Goal: Task Accomplishment & Management: Manage account settings

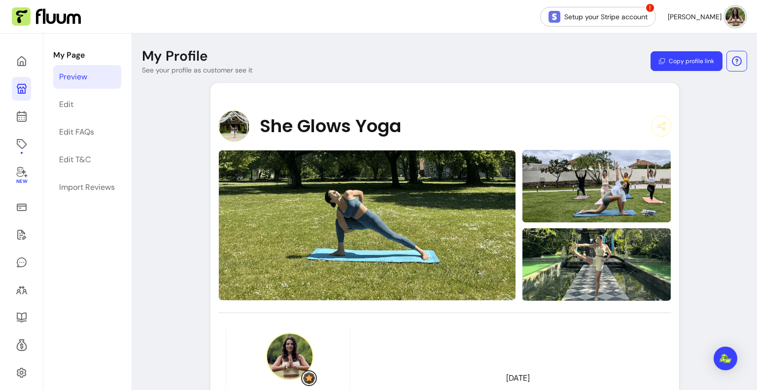
scroll to position [207, 0]
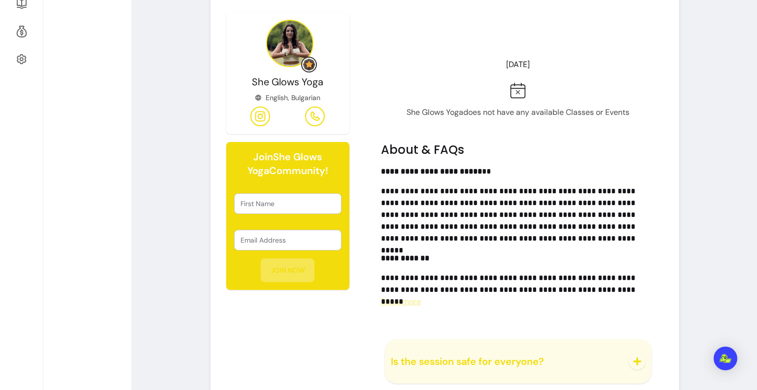
scroll to position [339, 0]
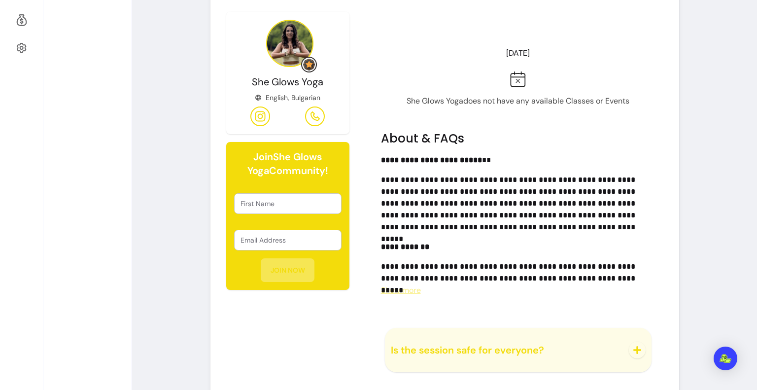
click at [408, 287] on span "Show more" at bounding box center [401, 290] width 40 height 10
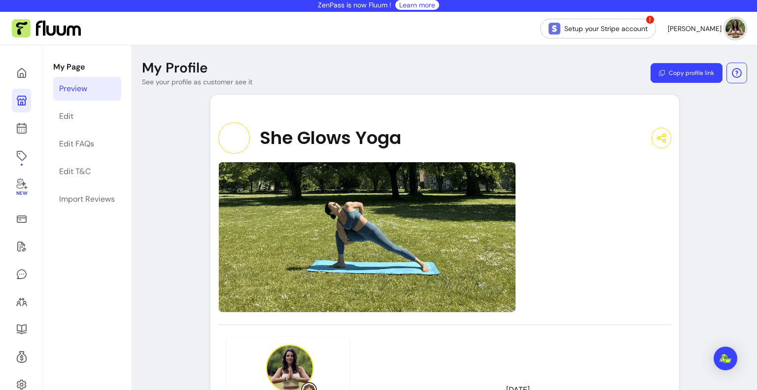
scroll to position [0, 0]
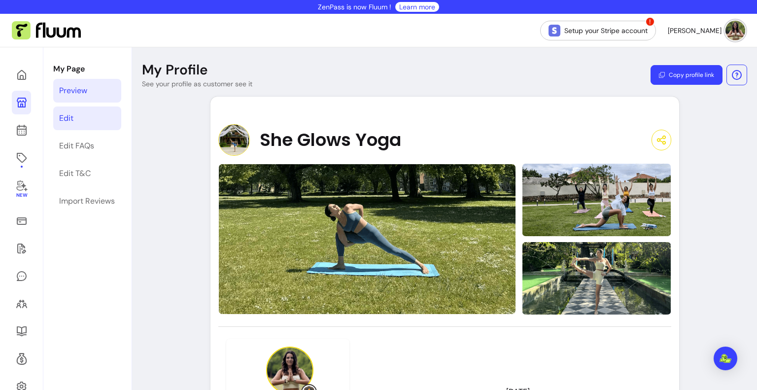
click at [79, 125] on link "Edit" at bounding box center [87, 118] width 68 height 24
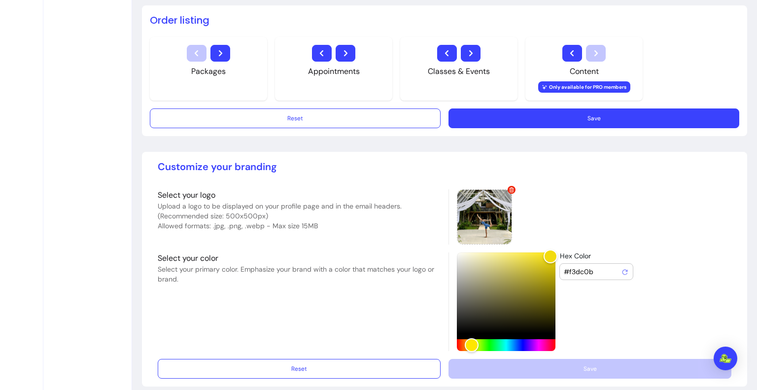
scroll to position [773, 0]
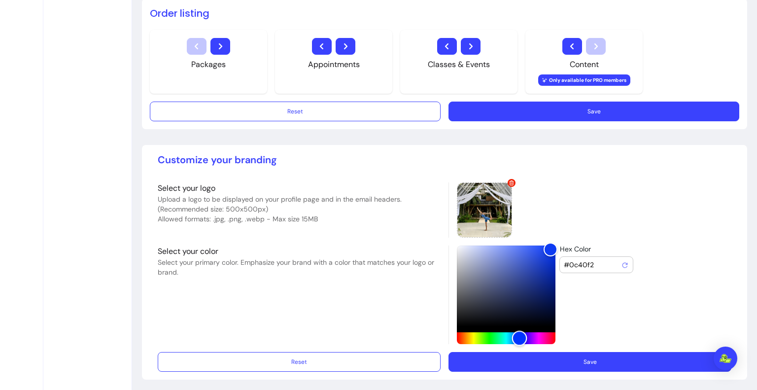
type input "#0c17f2"
drag, startPoint x: 463, startPoint y: 334, endPoint x: 518, endPoint y: 335, distance: 55.2
click at [518, 335] on div "Hue" at bounding box center [521, 338] width 15 height 15
click at [523, 354] on button "Save" at bounding box center [590, 362] width 275 height 19
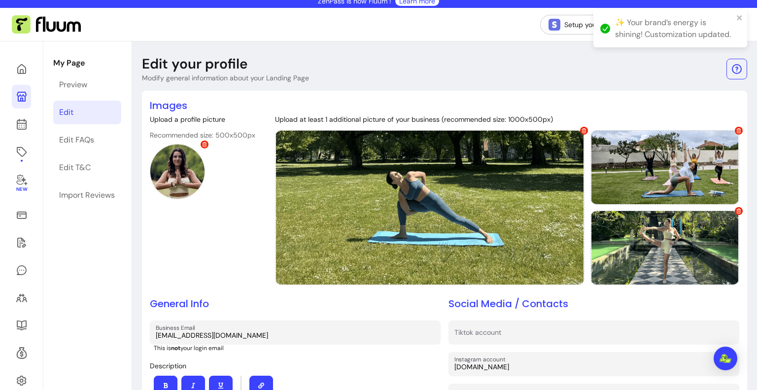
scroll to position [0, 0]
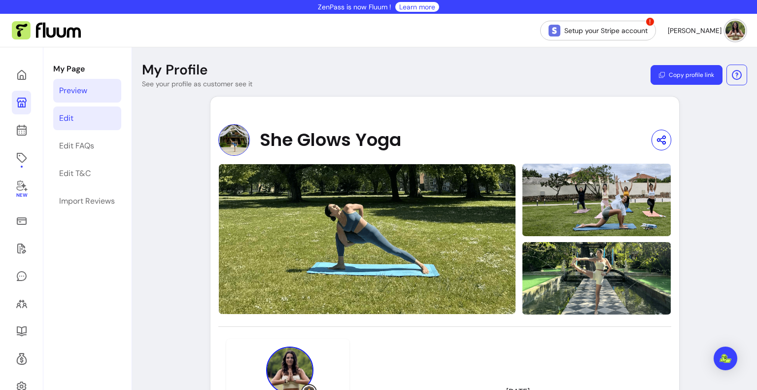
click at [75, 118] on link "Edit" at bounding box center [87, 118] width 68 height 24
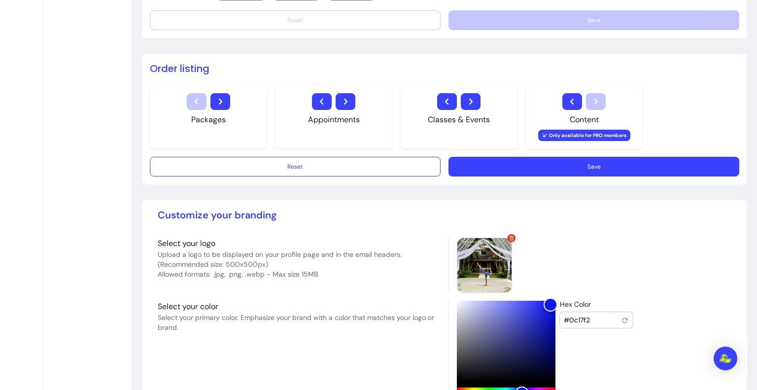
scroll to position [742, 0]
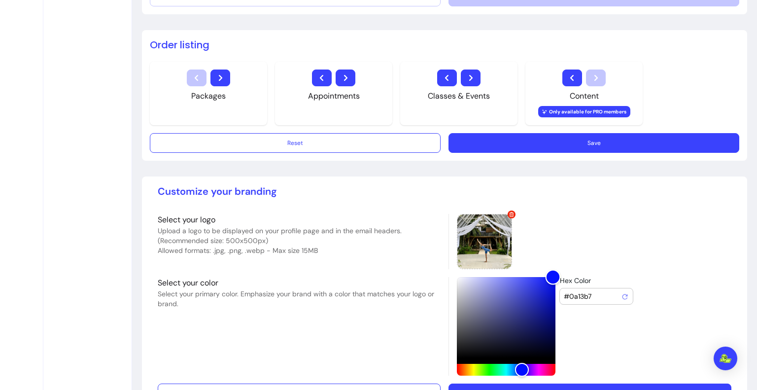
click at [549, 274] on div "Color" at bounding box center [552, 277] width 15 height 15
drag, startPoint x: 549, startPoint y: 274, endPoint x: 530, endPoint y: 301, distance: 33.1
click at [530, 301] on div "Color" at bounding box center [532, 303] width 15 height 15
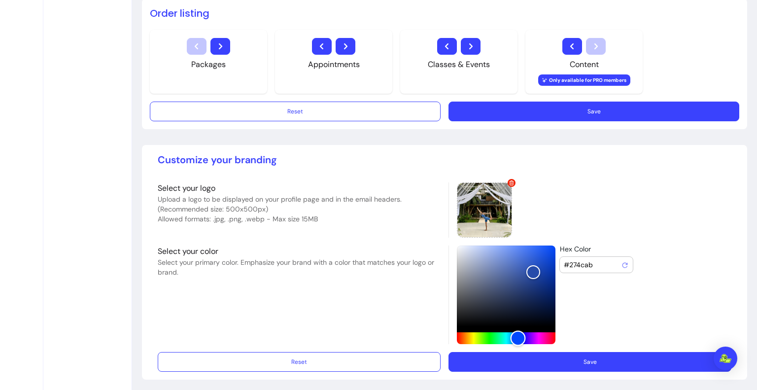
click at [514, 335] on div "Hue" at bounding box center [517, 338] width 15 height 15
drag, startPoint x: 529, startPoint y: 269, endPoint x: 550, endPoint y: 246, distance: 31.0
click at [550, 247] on div "Color" at bounding box center [551, 254] width 15 height 15
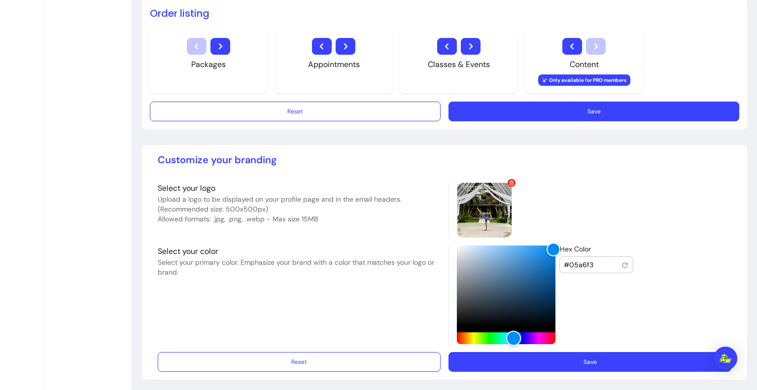
click at [511, 331] on div "Hue" at bounding box center [513, 338] width 15 height 15
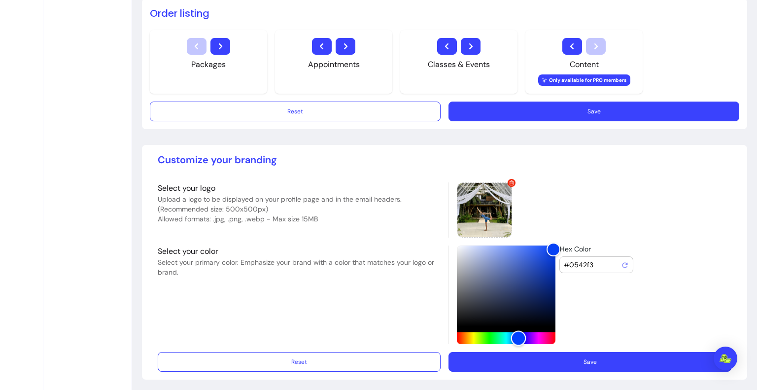
click at [515, 331] on div "Hue" at bounding box center [518, 338] width 15 height 15
drag, startPoint x: 550, startPoint y: 246, endPoint x: 547, endPoint y: 251, distance: 6.2
click at [547, 251] on div "Color" at bounding box center [550, 255] width 15 height 15
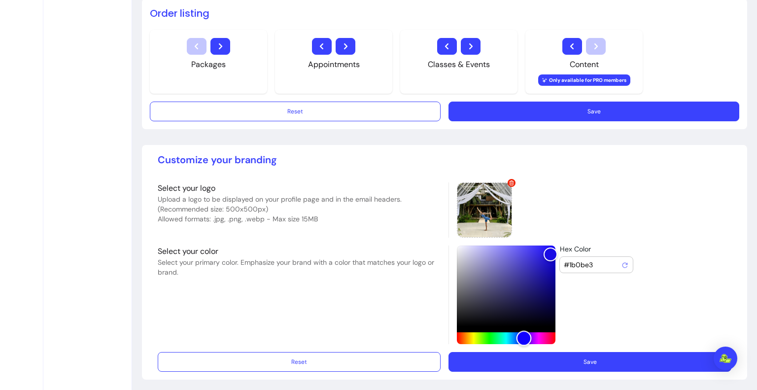
click at [520, 333] on div "Hue" at bounding box center [523, 338] width 15 height 15
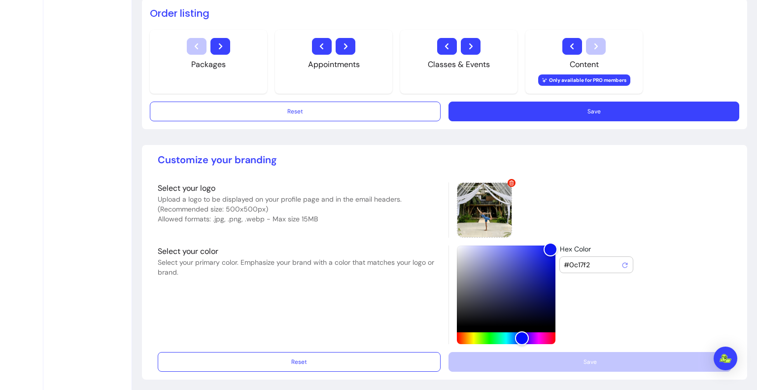
click at [578, 213] on div at bounding box center [590, 209] width 283 height 55
click at [581, 320] on div "Hex Color #0c17f2" at bounding box center [590, 295] width 283 height 99
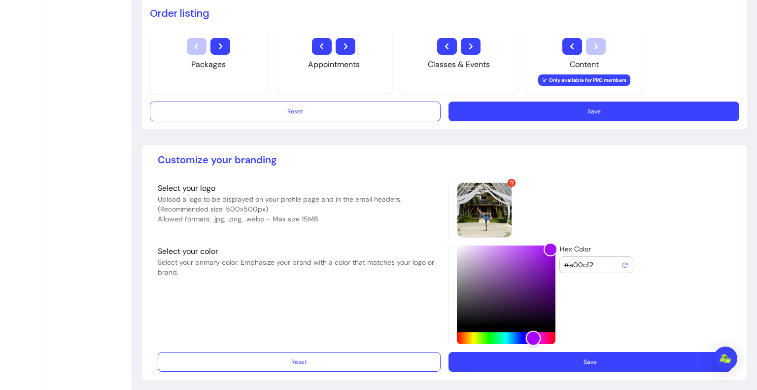
drag, startPoint x: 520, startPoint y: 338, endPoint x: 530, endPoint y: 336, distance: 10.2
click at [530, 336] on div "Hue" at bounding box center [533, 338] width 15 height 15
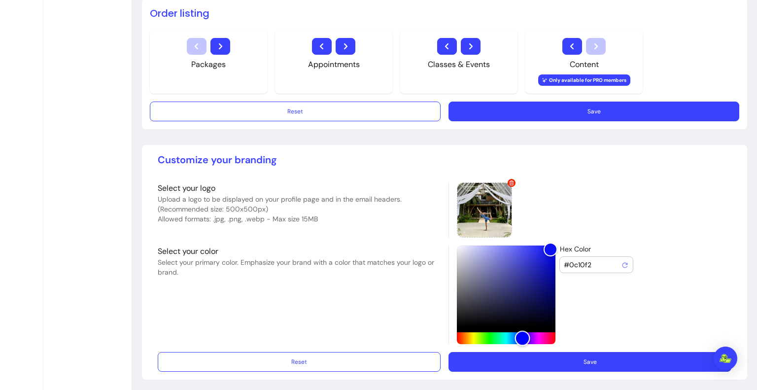
drag, startPoint x: 520, startPoint y: 335, endPoint x: 519, endPoint y: 327, distance: 8.4
click at [519, 327] on div at bounding box center [506, 295] width 99 height 99
drag, startPoint x: 546, startPoint y: 242, endPoint x: 544, endPoint y: 272, distance: 29.6
click at [544, 272] on div "Color" at bounding box center [547, 275] width 15 height 15
type input "#1a1dd4"
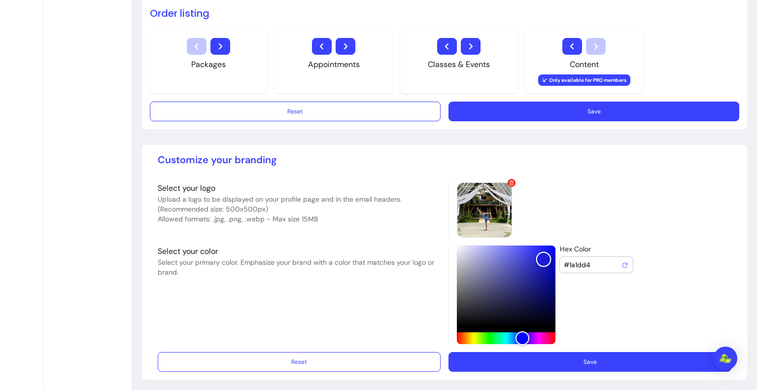
drag, startPoint x: 544, startPoint y: 272, endPoint x: 540, endPoint y: 256, distance: 16.4
click at [540, 256] on div "Color" at bounding box center [543, 259] width 15 height 15
click at [549, 365] on button "Save" at bounding box center [590, 362] width 275 height 19
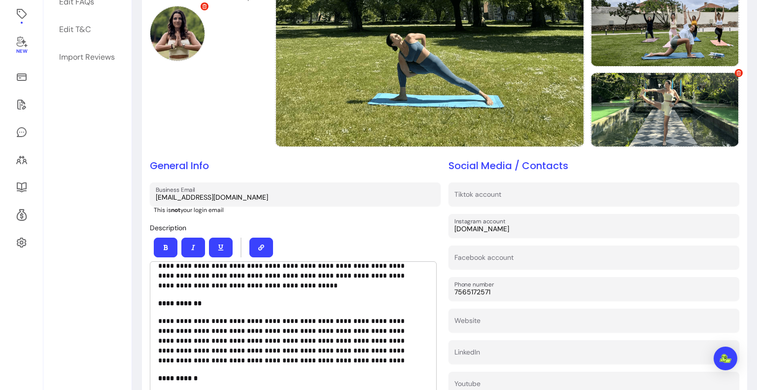
scroll to position [0, 0]
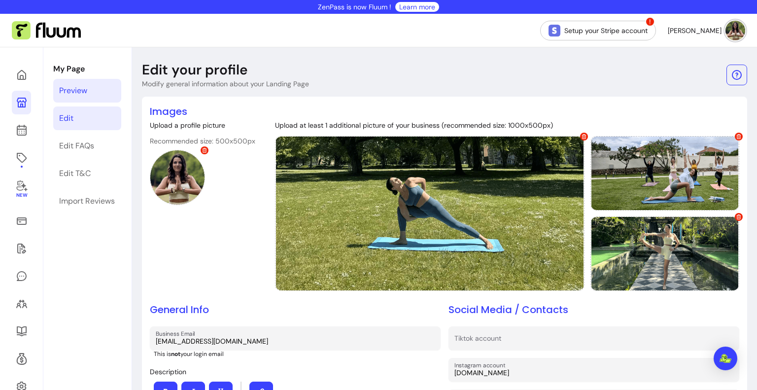
click at [97, 92] on link "Preview" at bounding box center [87, 91] width 68 height 24
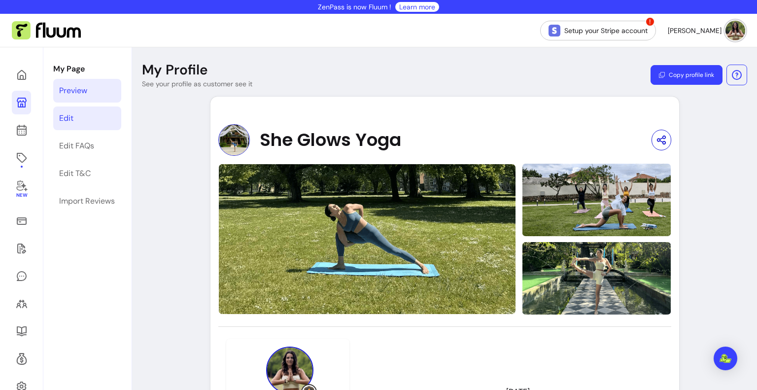
click at [110, 121] on link "Edit" at bounding box center [87, 118] width 68 height 24
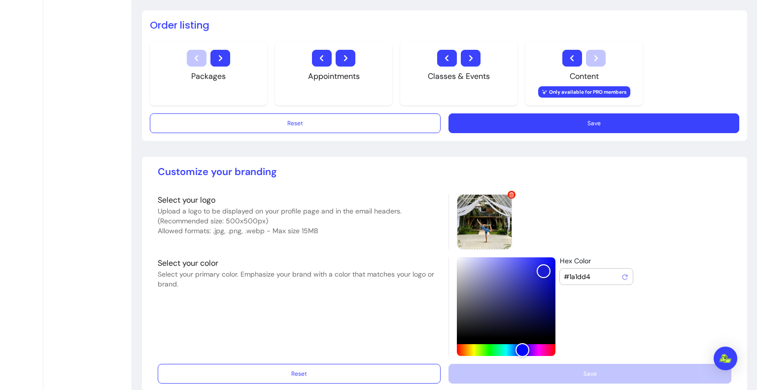
scroll to position [761, 0]
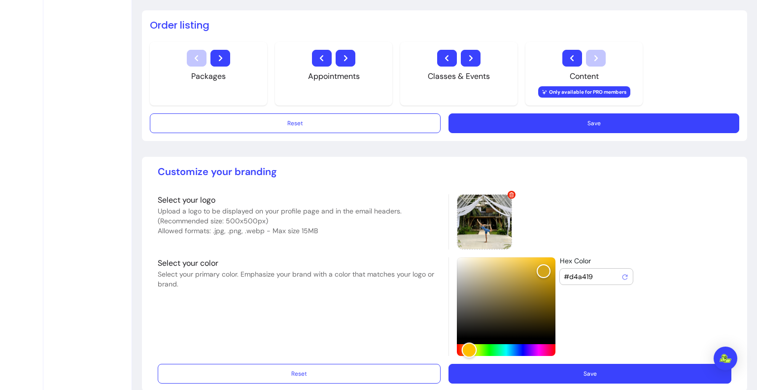
drag, startPoint x: 517, startPoint y: 349, endPoint x: 465, endPoint y: 343, distance: 51.6
click at [465, 343] on div "Hue" at bounding box center [468, 350] width 15 height 15
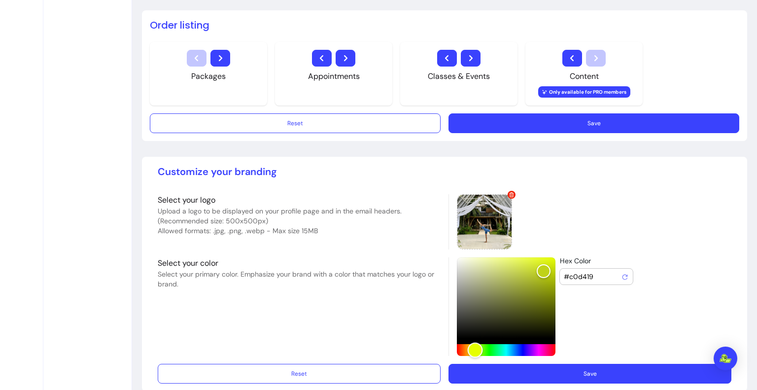
drag, startPoint x: 465, startPoint y: 343, endPoint x: 471, endPoint y: 343, distance: 5.9
click at [471, 343] on div "Hue" at bounding box center [474, 350] width 15 height 15
drag, startPoint x: 538, startPoint y: 267, endPoint x: 544, endPoint y: 269, distance: 6.7
click at [544, 269] on div "Color" at bounding box center [547, 271] width 15 height 15
click at [470, 345] on div "Hue" at bounding box center [473, 350] width 15 height 15
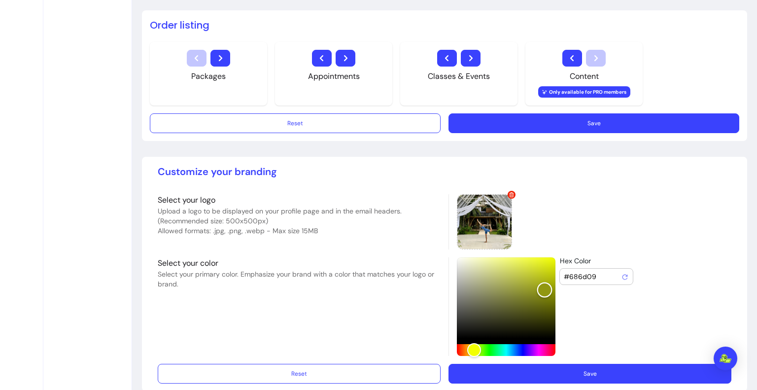
type input "#949a11"
drag, startPoint x: 542, startPoint y: 268, endPoint x: 541, endPoint y: 286, distance: 18.3
click at [541, 286] on div "Color" at bounding box center [544, 289] width 15 height 15
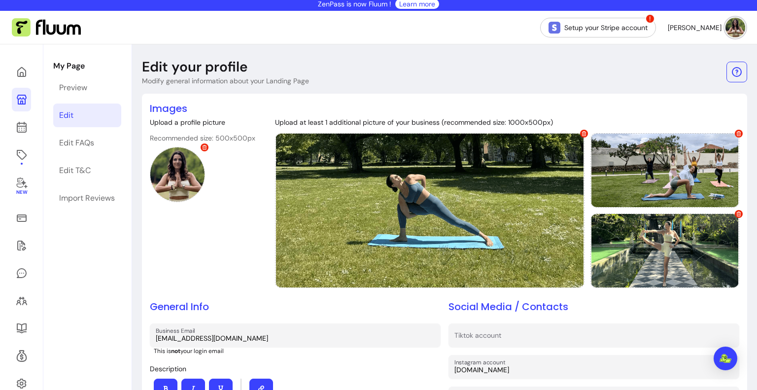
scroll to position [0, 0]
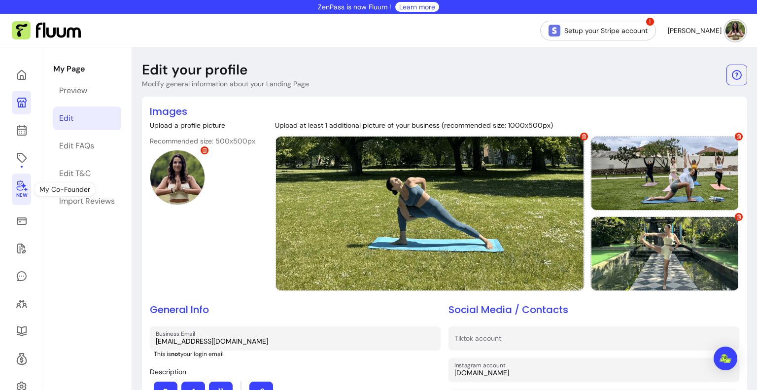
click at [15, 198] on link "New" at bounding box center [21, 190] width 19 height 32
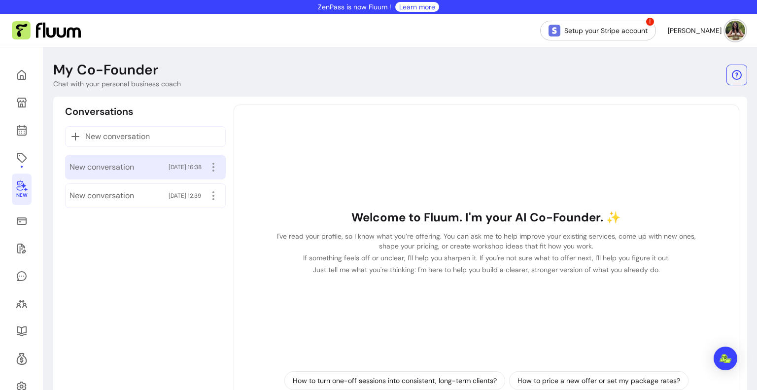
click at [112, 167] on span "New conversation" at bounding box center [102, 167] width 65 height 12
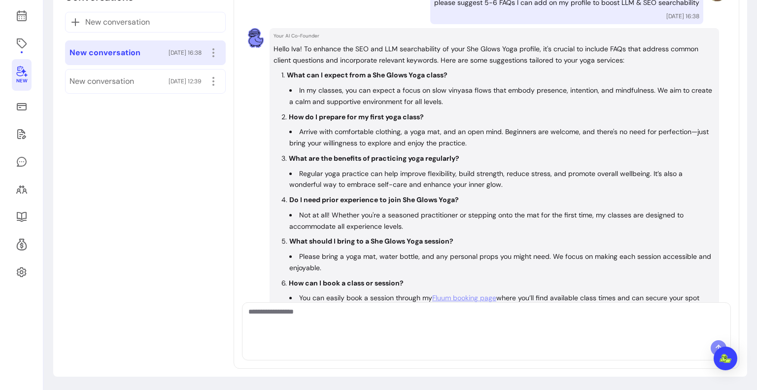
scroll to position [85, 0]
drag, startPoint x: 468, startPoint y: 72, endPoint x: 283, endPoint y: 77, distance: 185.0
click at [283, 77] on li "What can I expect from a She Glows Yoga class? In my classes, you can expect a …" at bounding box center [499, 89] width 434 height 37
copy strong "What can I expect from a She Glows Yoga class?"
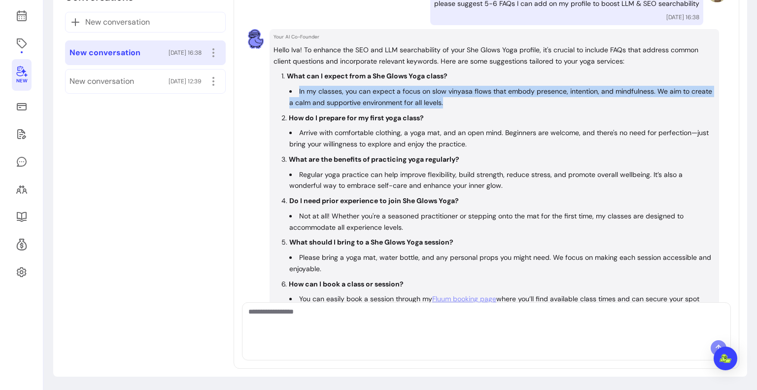
drag, startPoint x: 470, startPoint y: 104, endPoint x: 296, endPoint y: 86, distance: 175.4
click at [296, 86] on li "In my classes, you can expect a focus on slow vinyasa flows that embody presenc…" at bounding box center [502, 97] width 426 height 23
copy li "In my classes, you can expect a focus on slow vinyasa flows that embody presenc…"
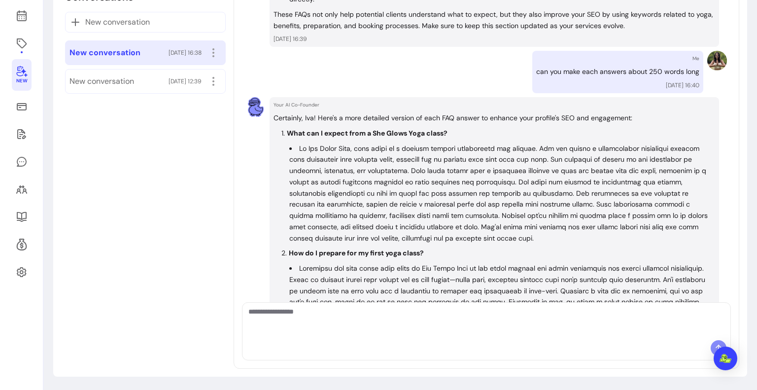
scroll to position [398, 0]
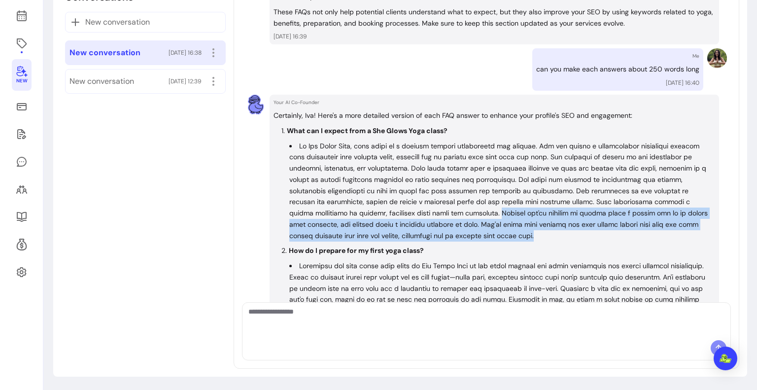
drag, startPoint x: 580, startPoint y: 237, endPoint x: 506, endPoint y: 211, distance: 78.4
click at [506, 211] on li at bounding box center [502, 191] width 426 height 101
copy li "Whether you're looking to unwind after a hectic day or to deepen your practice,…"
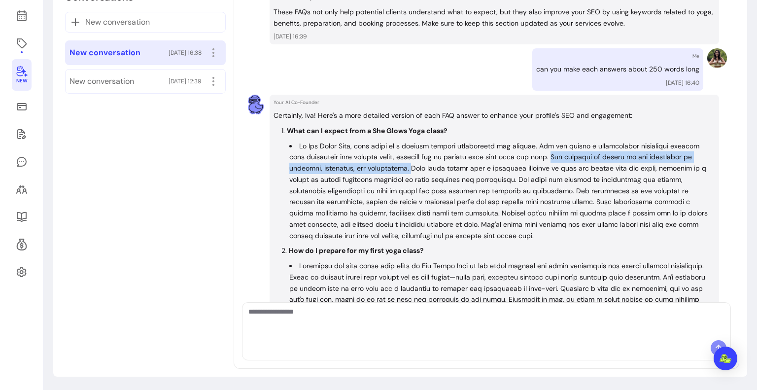
drag, startPoint x: 564, startPoint y: 157, endPoint x: 409, endPoint y: 164, distance: 155.5
click at [409, 164] on li at bounding box center [502, 191] width 426 height 101
copy li "Our practice is rooted in the principles of presence, intention, and mindfulnes…"
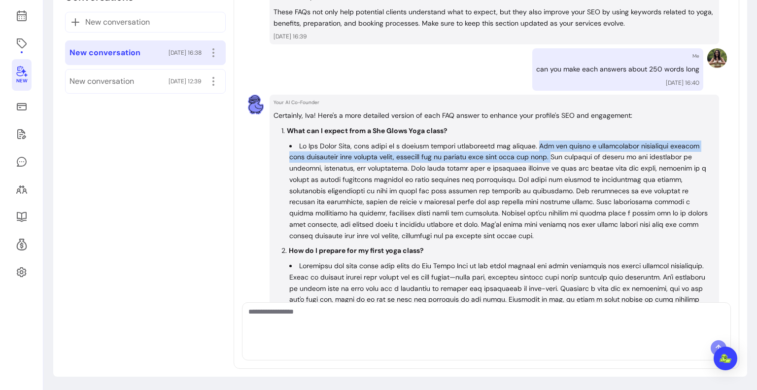
drag, startPoint x: 564, startPoint y: 155, endPoint x: 544, endPoint y: 146, distance: 22.3
click at [544, 146] on li at bounding box center [502, 191] width 426 height 101
copy li "You can expect a thoughtfully structured session that emphasizes slow vinyasa f…"
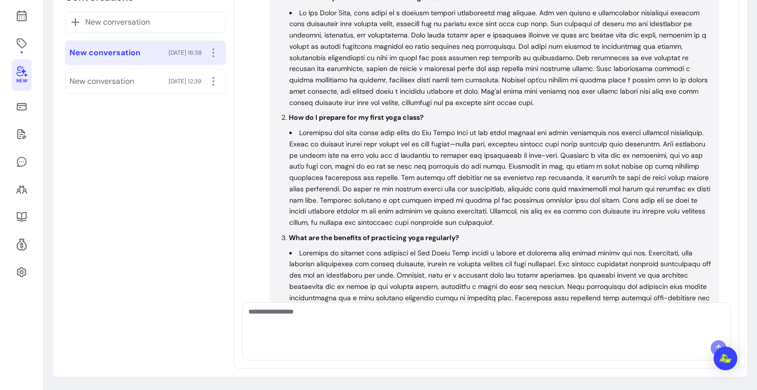
scroll to position [531, 0]
drag, startPoint x: 430, startPoint y: 114, endPoint x: 294, endPoint y: 116, distance: 136.6
click at [294, 116] on li "How do I prepare for my first yoga class?" at bounding box center [499, 171] width 434 height 116
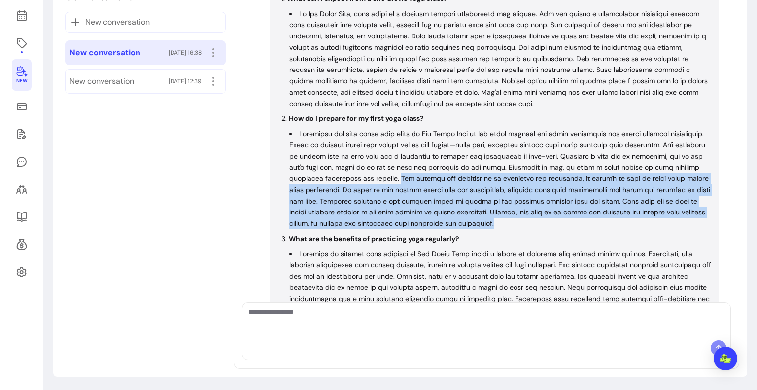
drag, startPoint x: 425, startPoint y: 176, endPoint x: 570, endPoint y: 220, distance: 152.5
click at [570, 220] on li at bounding box center [502, 178] width 426 height 101
copy li "Our classes are designed to be welcoming and inclusive, so there's no need to w…"
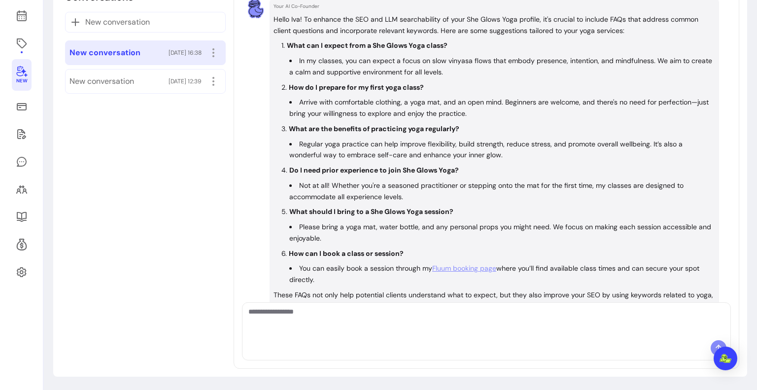
scroll to position [114, 0]
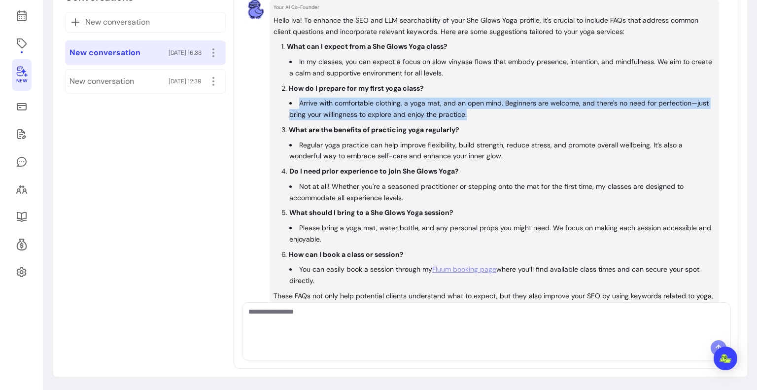
drag, startPoint x: 491, startPoint y: 112, endPoint x: 295, endPoint y: 98, distance: 196.7
click at [295, 98] on li "Arrive with comfortable clothing, a yoga mat, and an open mind. Beginners are w…" at bounding box center [502, 109] width 426 height 23
copy li "Arrive with comfortable clothing, a yoga mat, and an open mind. Beginners are w…"
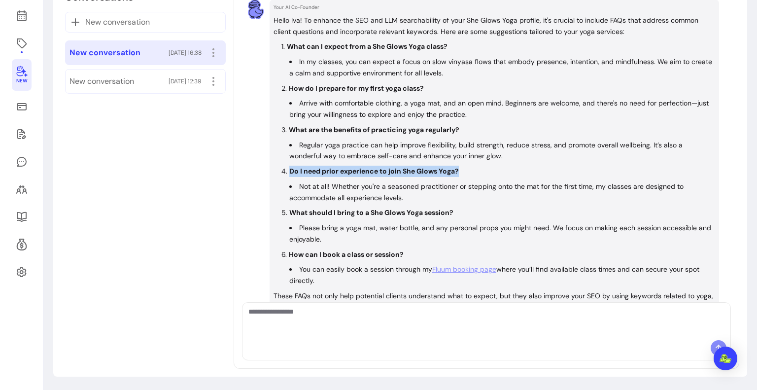
drag, startPoint x: 461, startPoint y: 168, endPoint x: 287, endPoint y: 161, distance: 173.7
click at [287, 161] on ol "What can I expect from a She Glows Yoga class? In my classes, you can expect a …" at bounding box center [495, 164] width 442 height 246
copy strong "Do I need prior experience to join She Glows Yoga?"
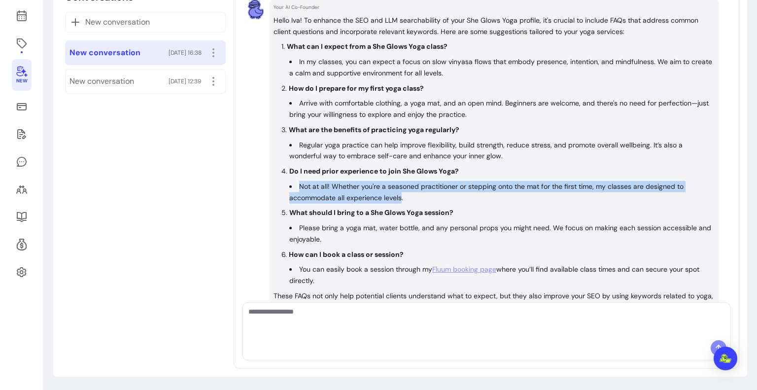
drag, startPoint x: 399, startPoint y: 199, endPoint x: 297, endPoint y: 180, distance: 104.3
click at [297, 181] on li "Not at all! Whether you're a seasoned practitioner or stepping onto the mat for…" at bounding box center [502, 192] width 426 height 23
copy li "Not at all! Whether you're a seasoned practitioner or stepping onto the mat for…"
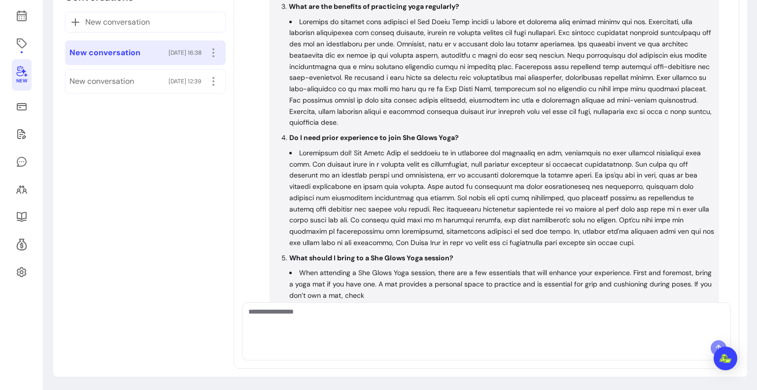
scroll to position [763, 0]
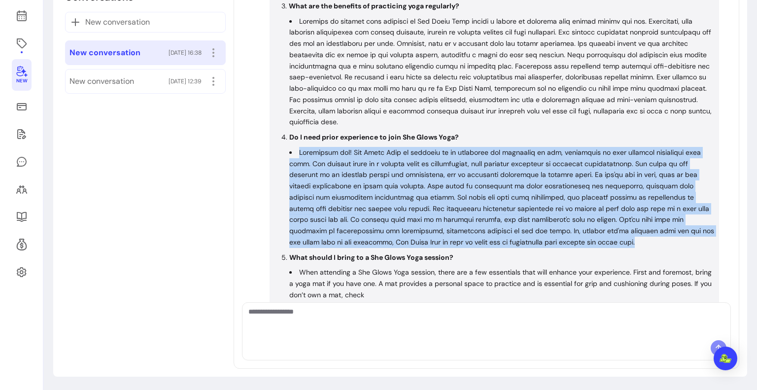
drag, startPoint x: 602, startPoint y: 241, endPoint x: 298, endPoint y: 151, distance: 316.4
click at [298, 151] on li at bounding box center [502, 197] width 426 height 101
copy li "Absolutely not! She Glows Yoga is designed to be inclusive and welcoming to all…"
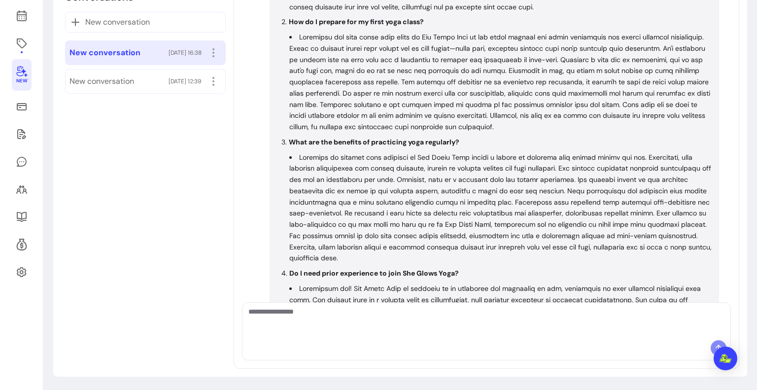
scroll to position [627, 0]
drag, startPoint x: 461, startPoint y: 140, endPoint x: 288, endPoint y: 142, distance: 172.6
click at [288, 142] on li "What are the benefits of practicing yoga regularly?" at bounding box center [499, 200] width 434 height 127
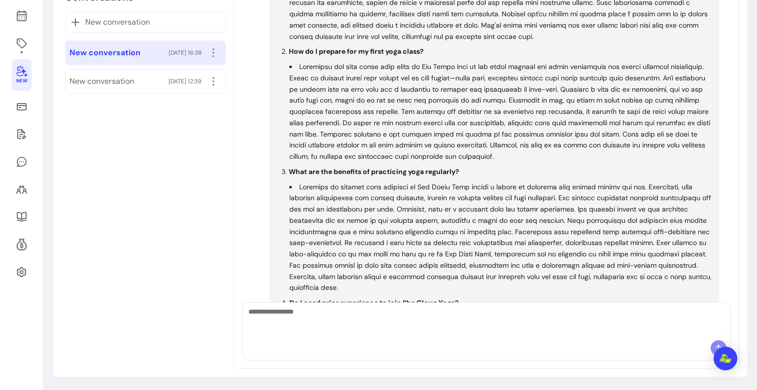
scroll to position [609, 0]
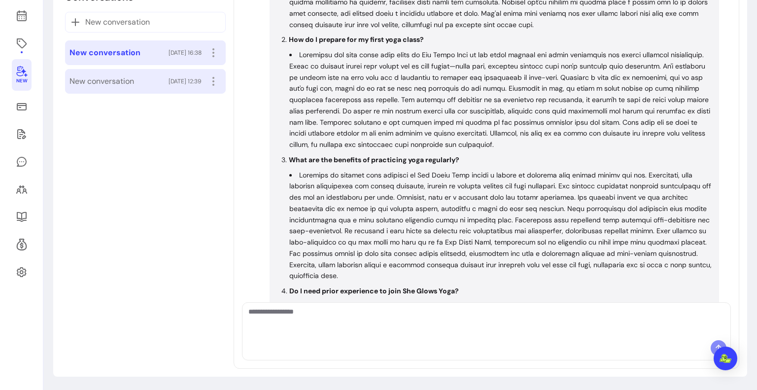
click at [169, 84] on span "[DATE] 12:39" at bounding box center [185, 81] width 33 height 8
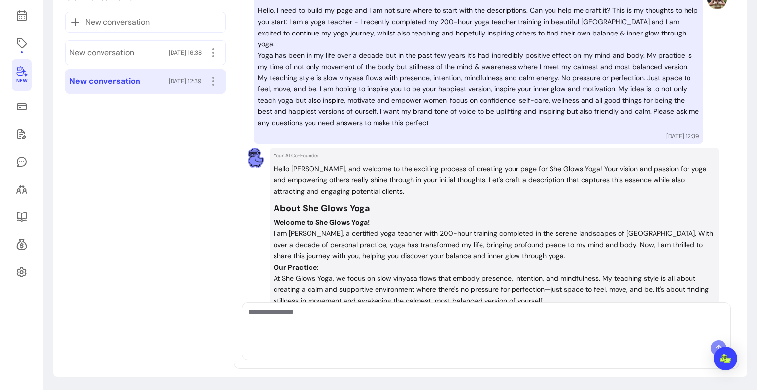
scroll to position [241, 0]
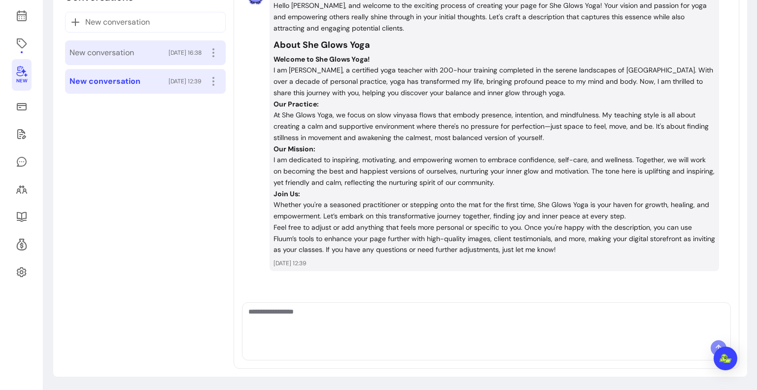
click at [138, 59] on div "New conversation [DATE] 16:38" at bounding box center [146, 53] width 152 height 16
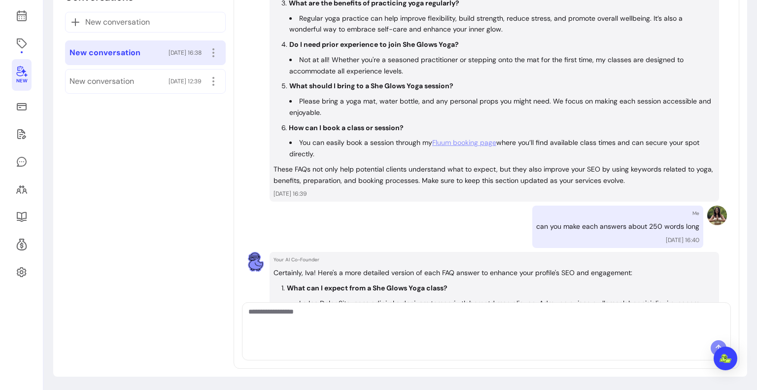
scroll to position [813, 0]
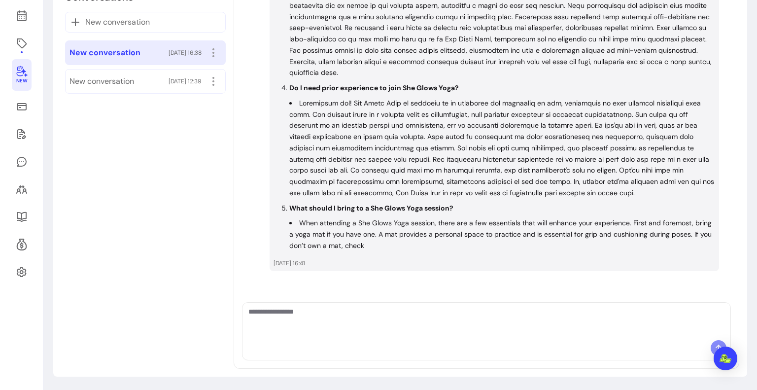
click at [363, 333] on textarea "Ask me anything..." at bounding box center [486, 322] width 476 height 30
type textarea "**********"
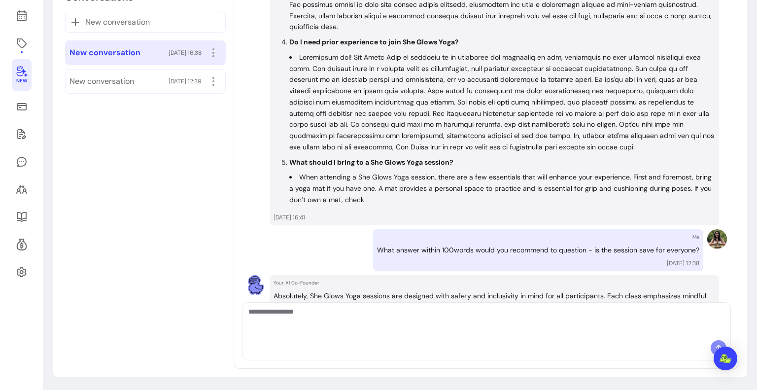
scroll to position [950, 0]
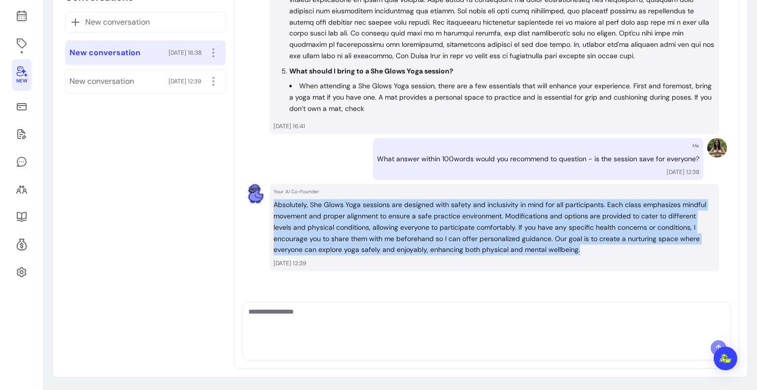
drag, startPoint x: 271, startPoint y: 203, endPoint x: 646, endPoint y: 255, distance: 378.8
click at [646, 255] on div "Your AI Co-Founder Absolutely, She Glows Yoga sessions are designed with safety…" at bounding box center [495, 227] width 450 height 87
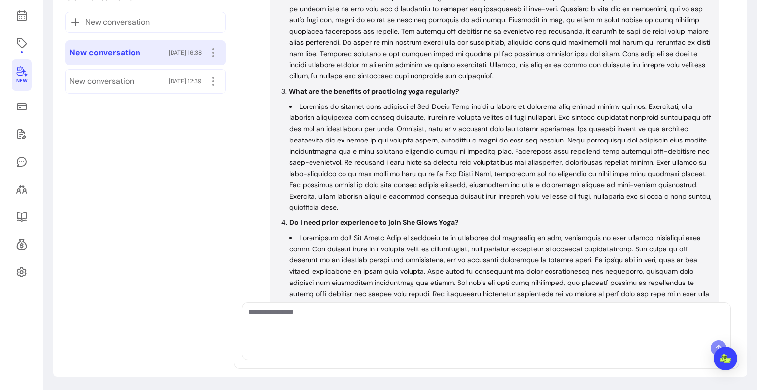
scroll to position [664, 0]
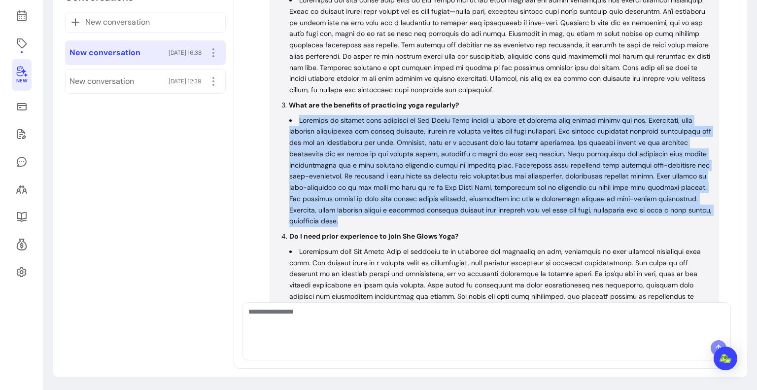
drag, startPoint x: 452, startPoint y: 220, endPoint x: 292, endPoint y: 120, distance: 188.5
click at [292, 120] on li at bounding box center [502, 171] width 426 height 112
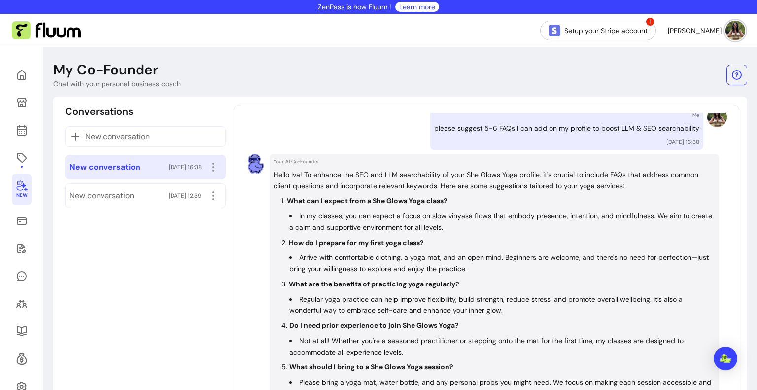
scroll to position [75, 0]
click at [20, 157] on icon at bounding box center [22, 158] width 12 height 12
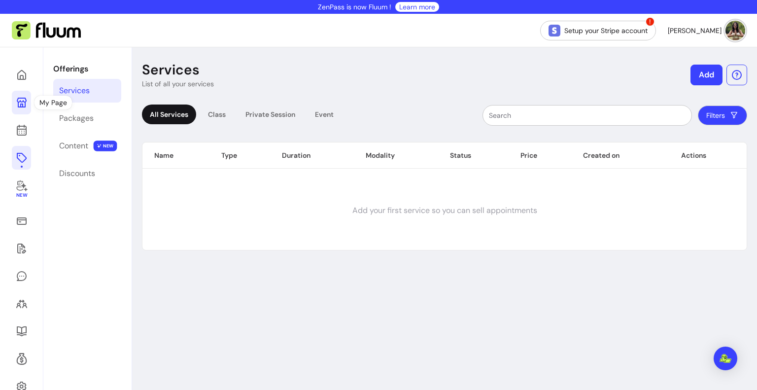
click at [20, 105] on icon at bounding box center [22, 103] width 10 height 10
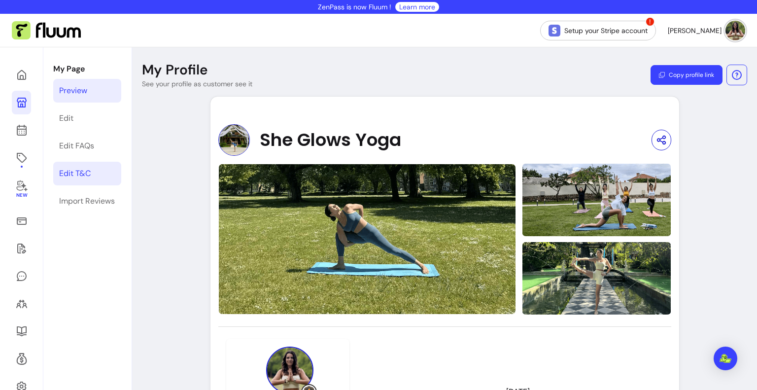
click at [87, 180] on link "Edit T&C" at bounding box center [87, 174] width 68 height 24
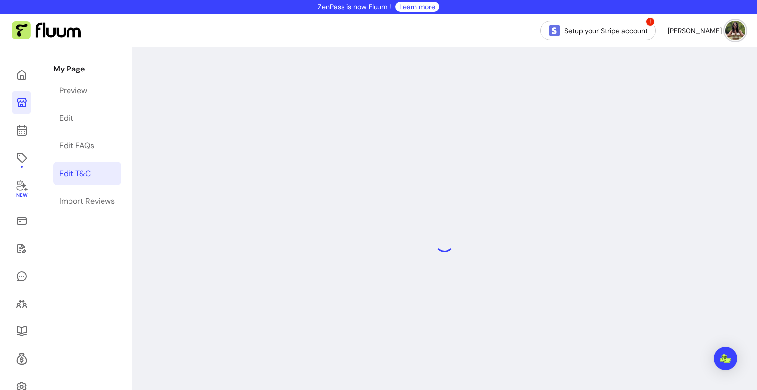
select select "*"
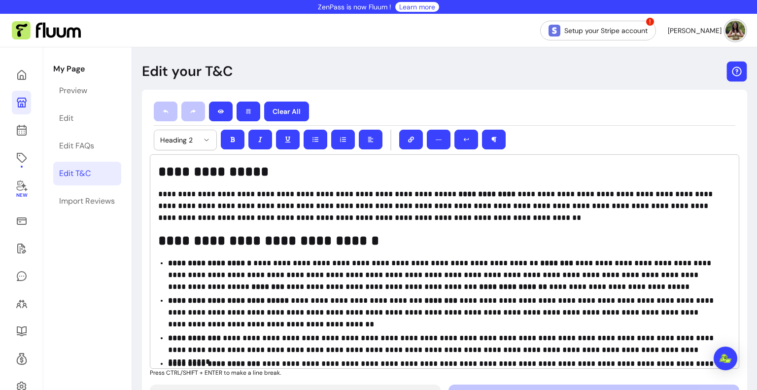
click at [732, 69] on icon "button" at bounding box center [736, 71] width 9 height 9
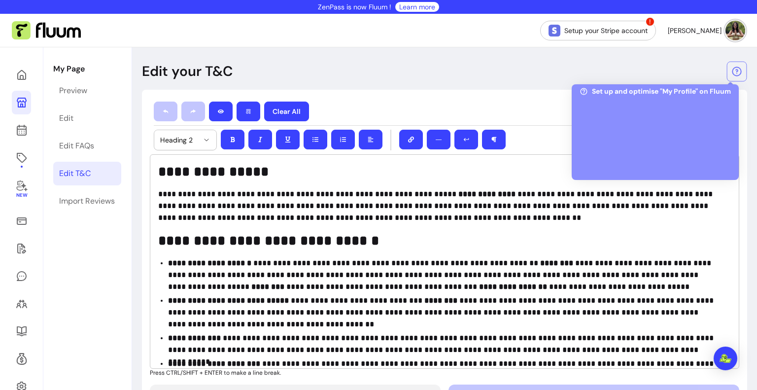
click at [654, 142] on div at bounding box center [655, 135] width 151 height 74
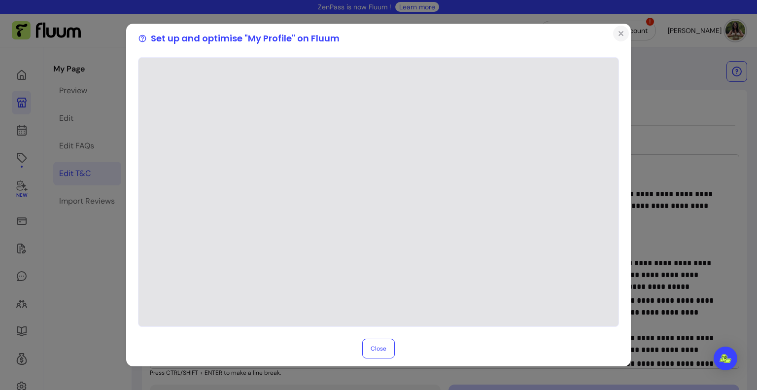
click at [617, 31] on icon "Close" at bounding box center [621, 34] width 8 height 8
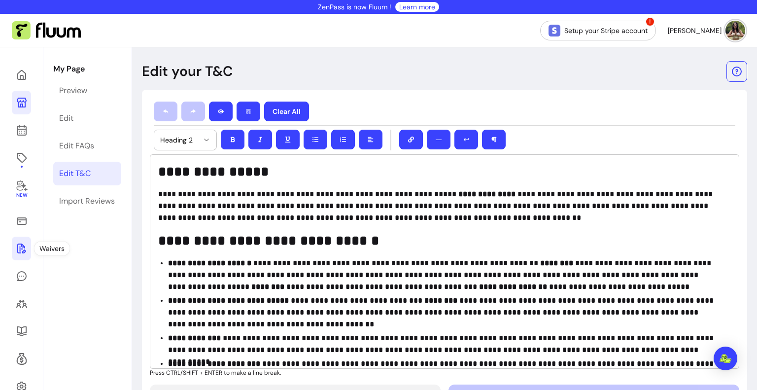
click at [19, 248] on icon at bounding box center [22, 249] width 12 height 12
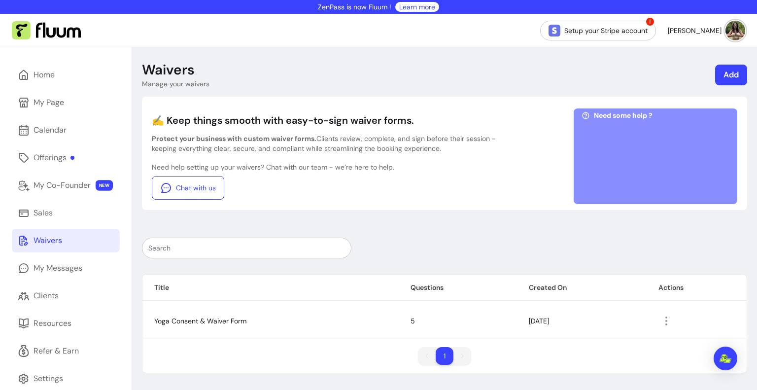
scroll to position [47, 0]
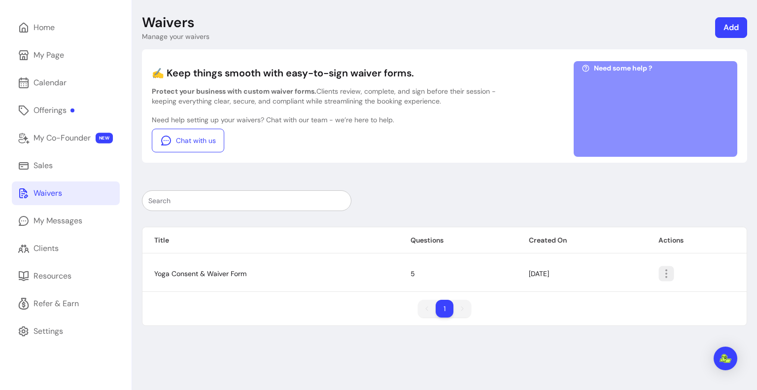
click at [664, 272] on icon "button" at bounding box center [666, 273] width 11 height 11
click at [619, 297] on span "Amend" at bounding box center [627, 296] width 72 height 10
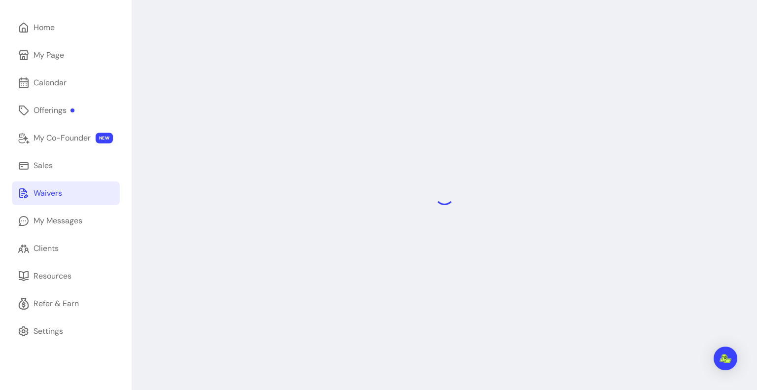
select select "*"
select select "****"
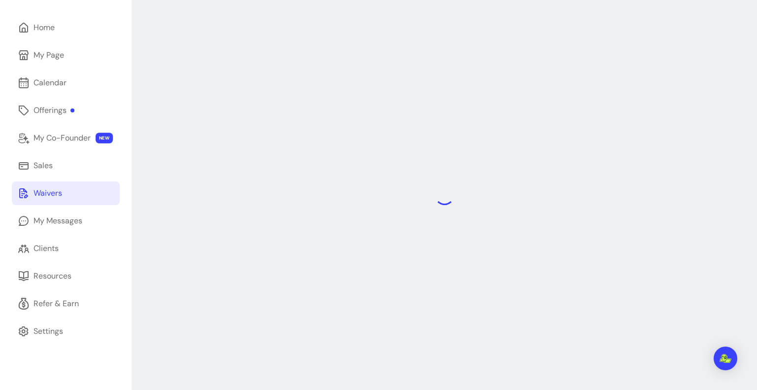
select select "****"
select select "*"
select select "**********"
select select "*"
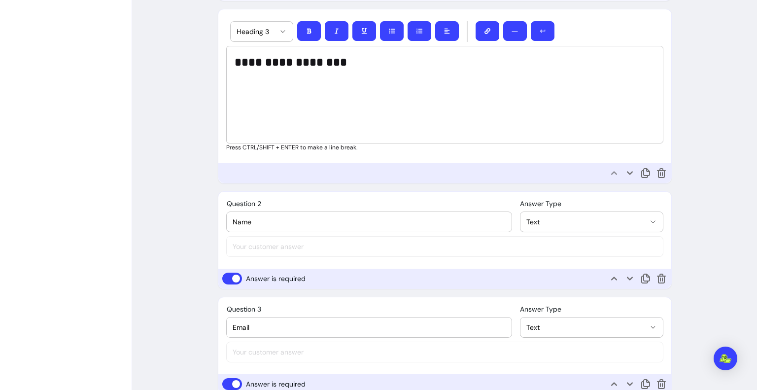
scroll to position [460, 0]
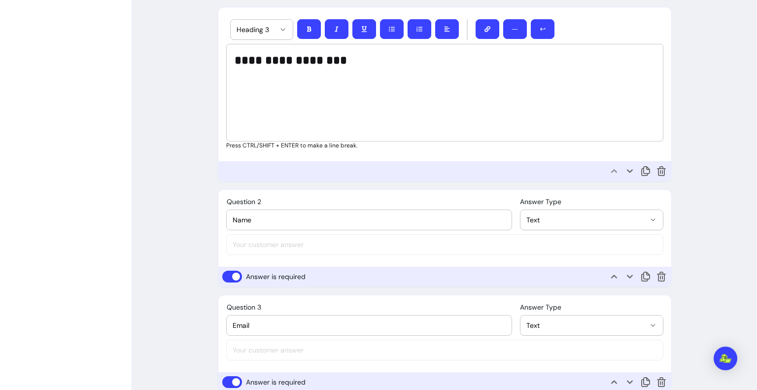
click at [352, 222] on div "Name" at bounding box center [370, 220] width 274 height 20
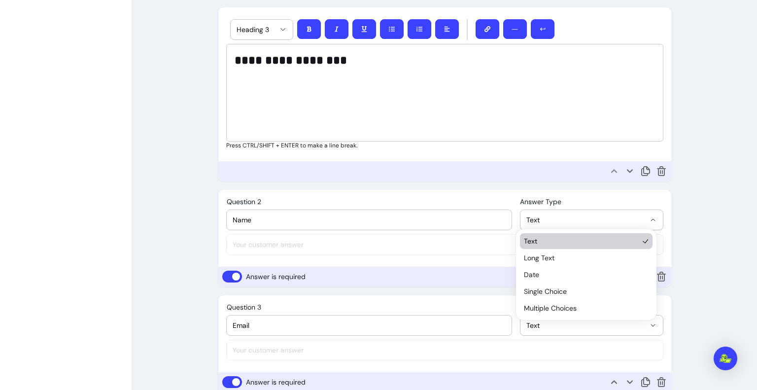
click at [536, 215] on span "Text" at bounding box center [586, 220] width 118 height 10
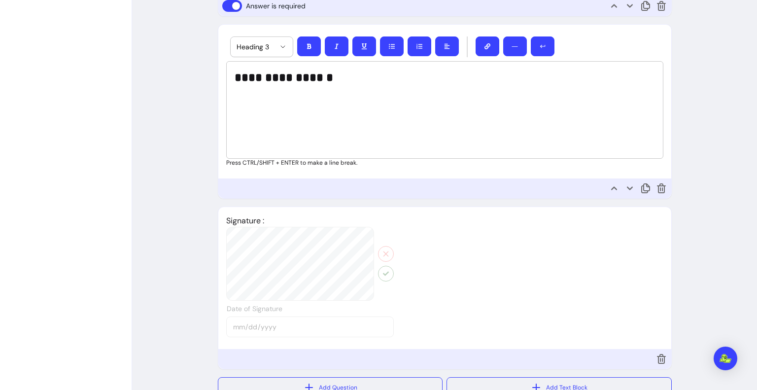
scroll to position [1531, 0]
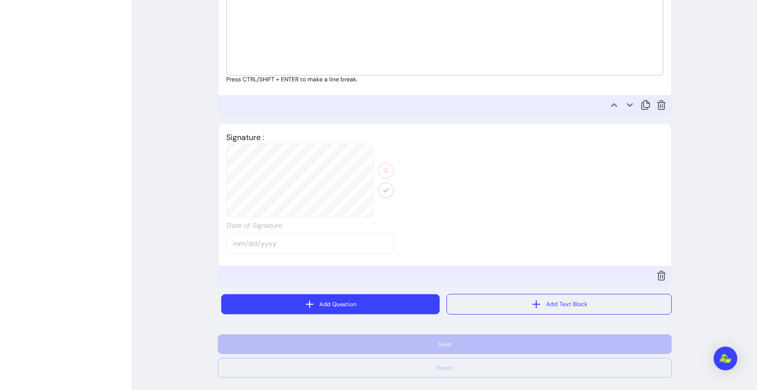
click at [424, 299] on button "Add Question" at bounding box center [330, 304] width 218 height 20
select select "****"
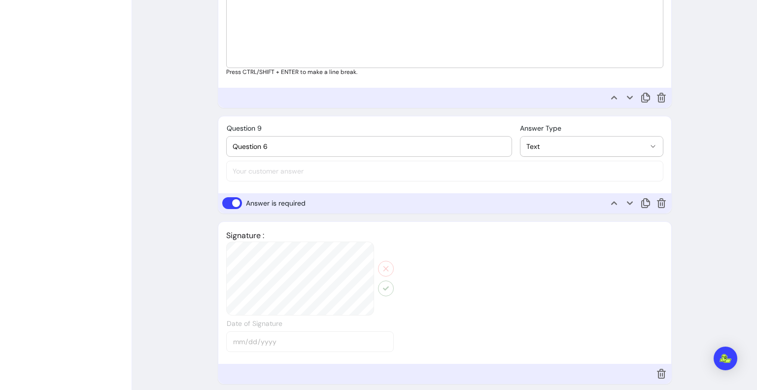
scroll to position [1538, 0]
click at [657, 197] on icon at bounding box center [662, 203] width 12 height 12
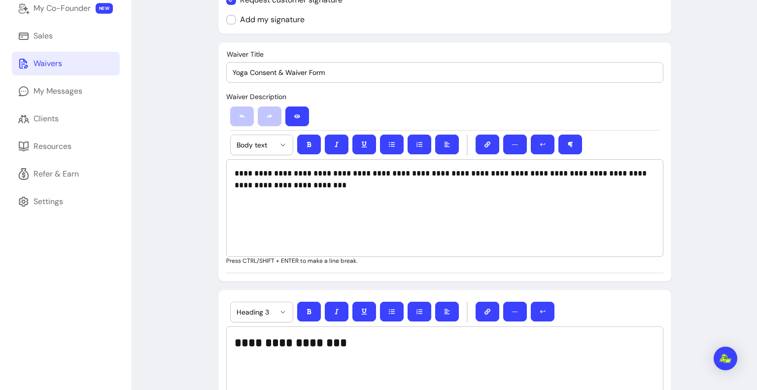
scroll to position [0, 0]
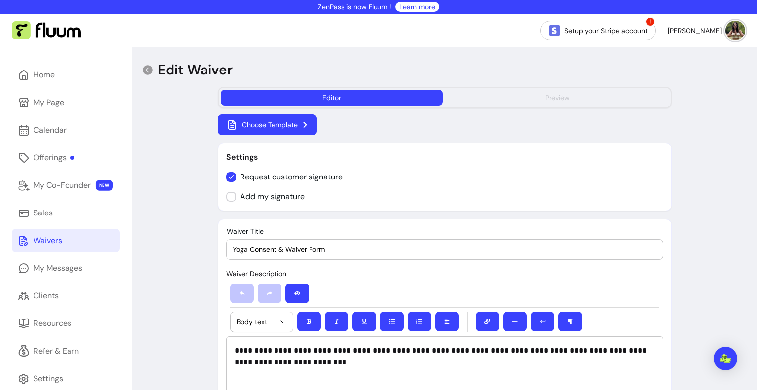
click at [635, 93] on button "Preview" at bounding box center [558, 98] width 222 height 16
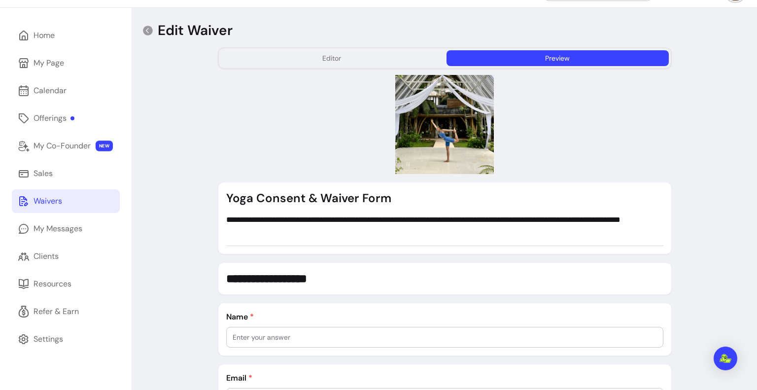
scroll to position [32, 0]
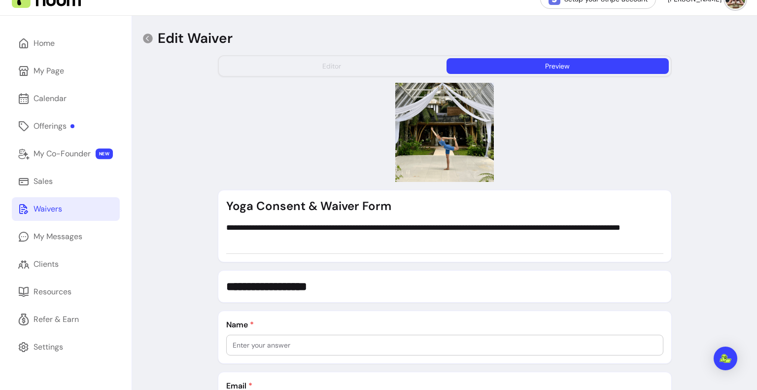
click at [373, 68] on button "Editor" at bounding box center [332, 66] width 222 height 16
select select "*"
select select "****"
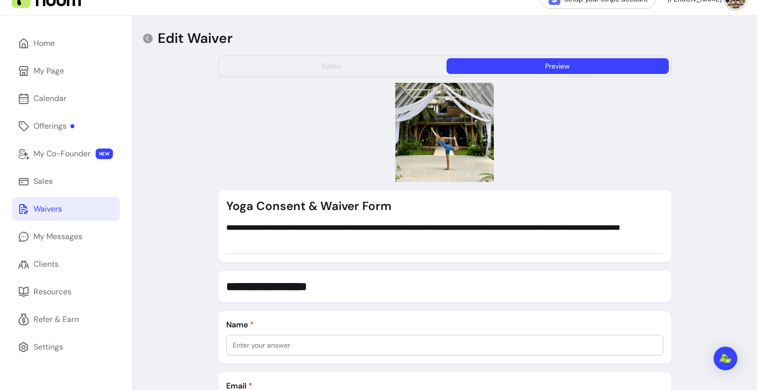
select select "****"
select select "*"
select select "**********"
select select "*"
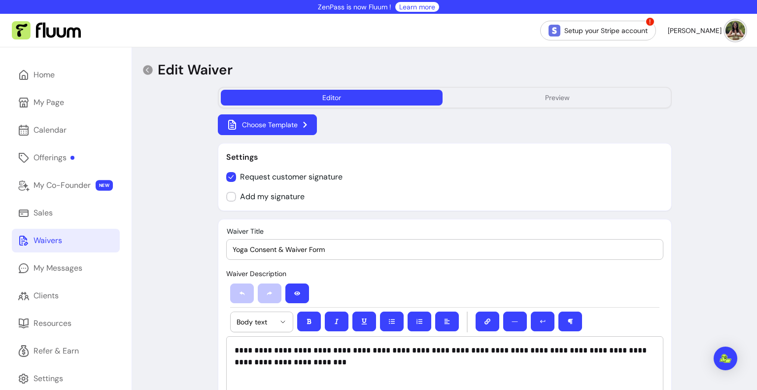
scroll to position [0, 0]
click at [730, 35] on img at bounding box center [736, 31] width 20 height 20
click at [145, 69] on icon at bounding box center [148, 70] width 10 height 10
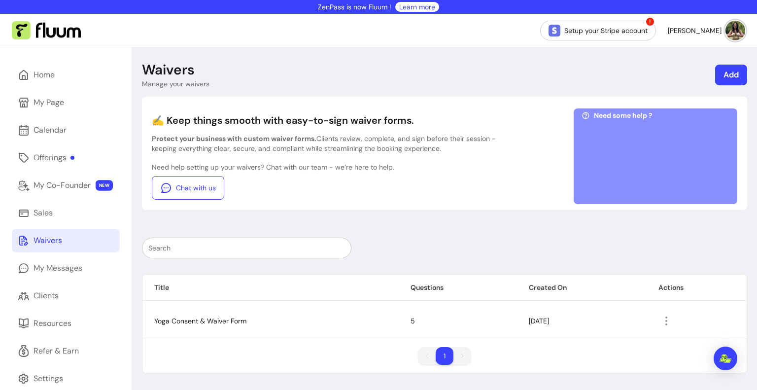
click at [644, 155] on div at bounding box center [656, 159] width 148 height 74
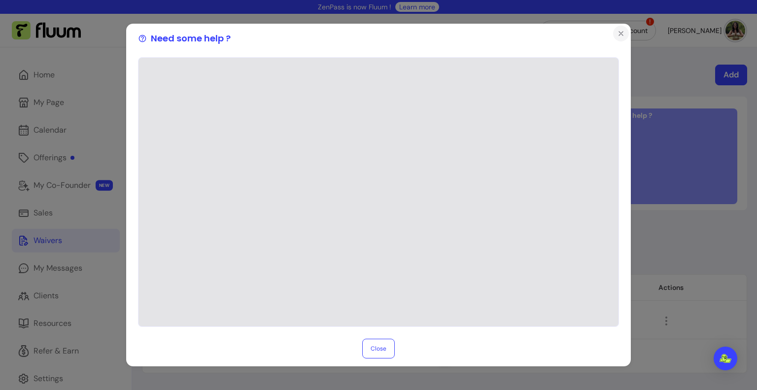
click at [620, 35] on icon "Close" at bounding box center [621, 34] width 8 height 8
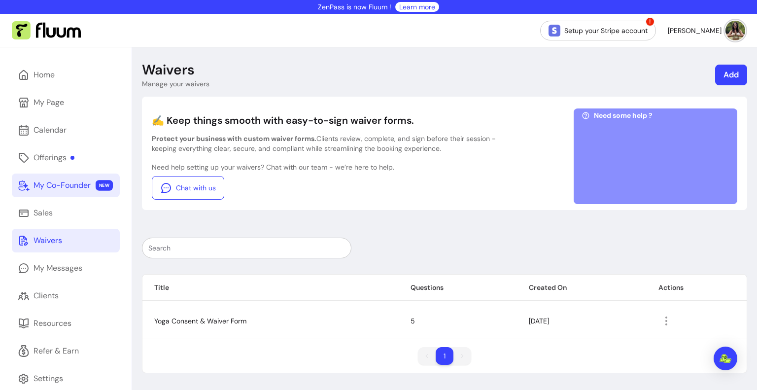
click at [77, 186] on div "My Co-Founder" at bounding box center [62, 185] width 57 height 12
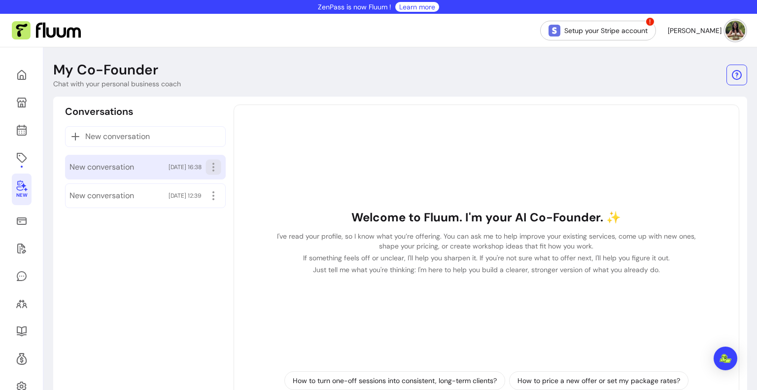
click at [211, 167] on icon "button" at bounding box center [213, 166] width 11 height 11
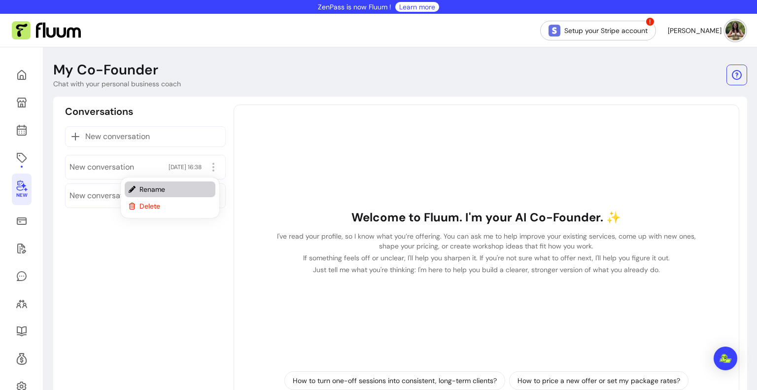
click at [193, 185] on span "Rename" at bounding box center [176, 189] width 72 height 10
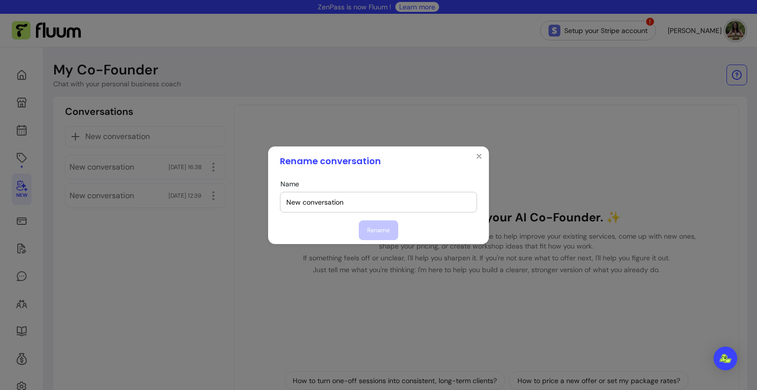
drag, startPoint x: 193, startPoint y: 185, endPoint x: 358, endPoint y: 205, distance: 166.8
click at [358, 205] on input "New conversation" at bounding box center [378, 202] width 184 height 10
type input "FAQs"
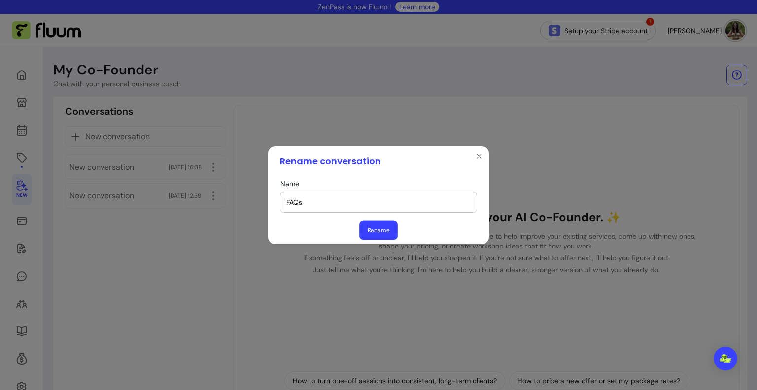
click at [365, 235] on button "Rename" at bounding box center [378, 229] width 38 height 19
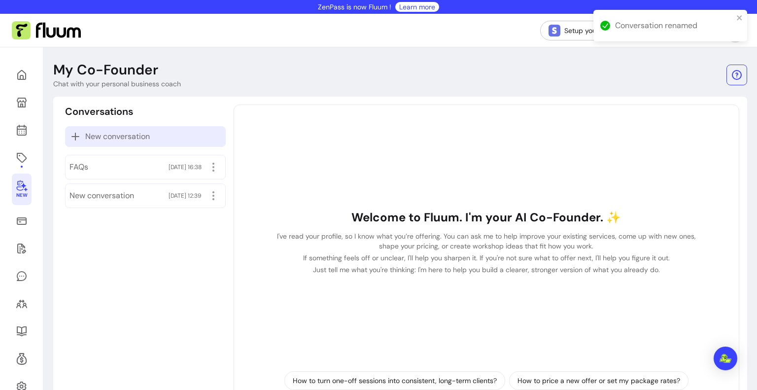
click at [193, 139] on p "New conversation" at bounding box center [146, 137] width 152 height 12
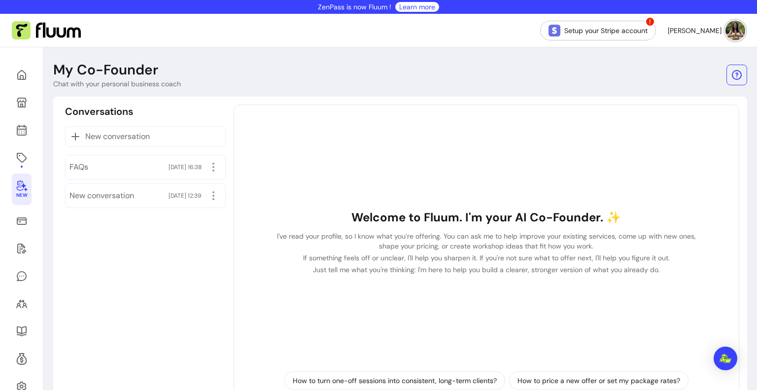
scroll to position [114, 0]
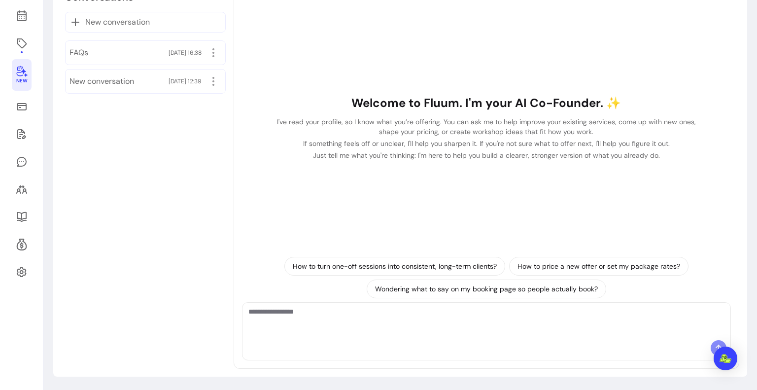
click at [369, 347] on div at bounding box center [487, 350] width 488 height 20
click at [371, 334] on textarea "Ask me anything..." at bounding box center [486, 322] width 476 height 30
type textarea "**********"
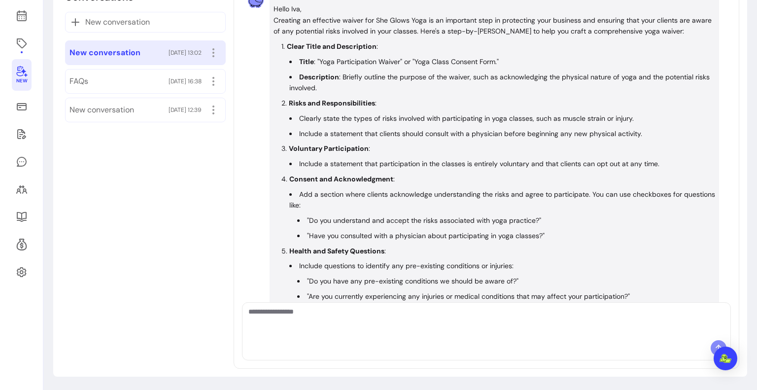
scroll to position [182, 0]
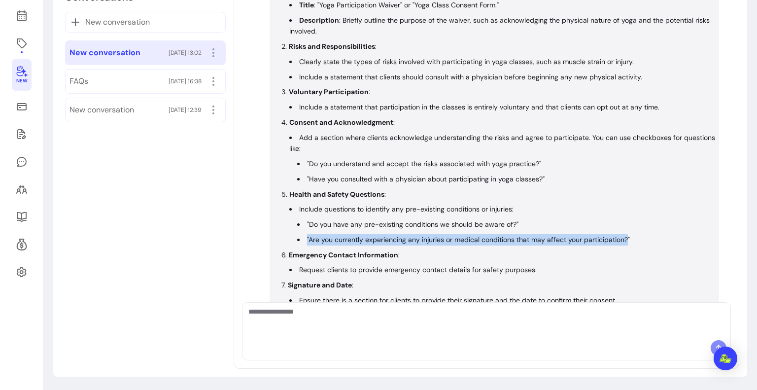
drag, startPoint x: 627, startPoint y: 236, endPoint x: 300, endPoint y: 237, distance: 327.4
click at [300, 237] on li ""Are you currently experiencing any injuries or medical conditions that may aff…" at bounding box center [506, 239] width 418 height 11
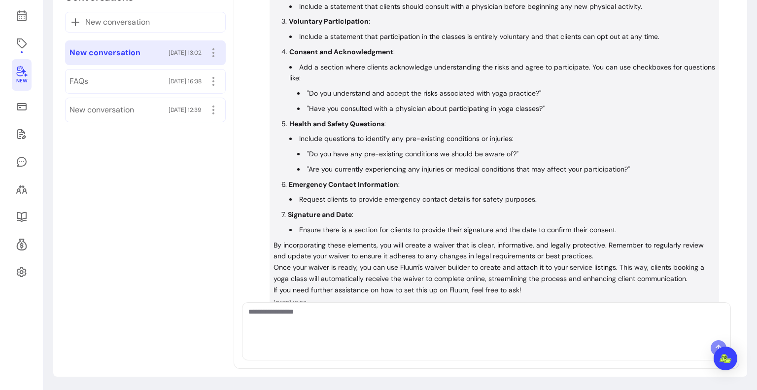
scroll to position [0, 0]
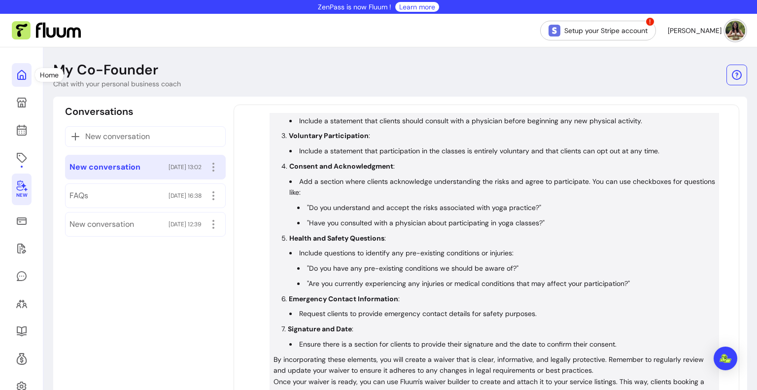
click at [29, 77] on link at bounding box center [22, 75] width 20 height 24
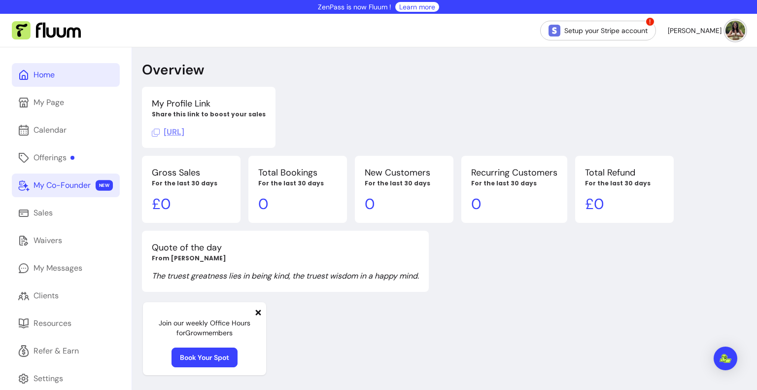
click at [157, 132] on icon at bounding box center [156, 133] width 8 height 8
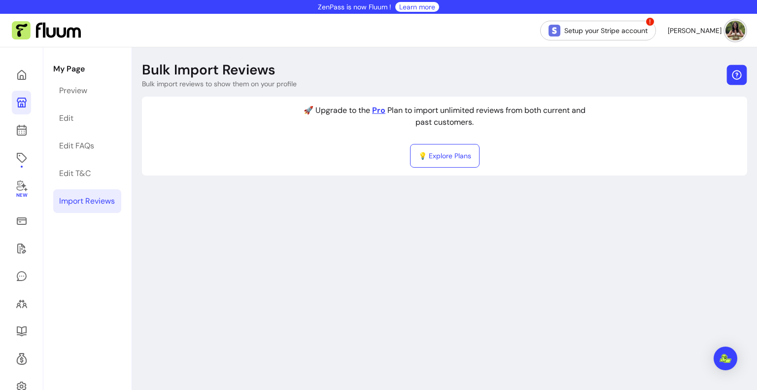
click at [736, 82] on button "button" at bounding box center [737, 75] width 20 height 20
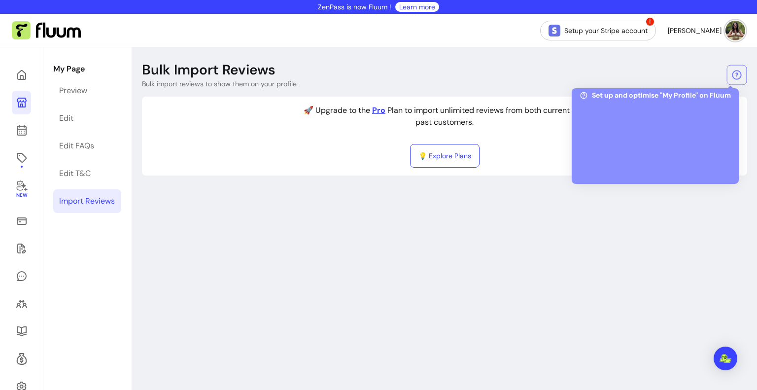
click at [652, 132] on div at bounding box center [655, 139] width 151 height 74
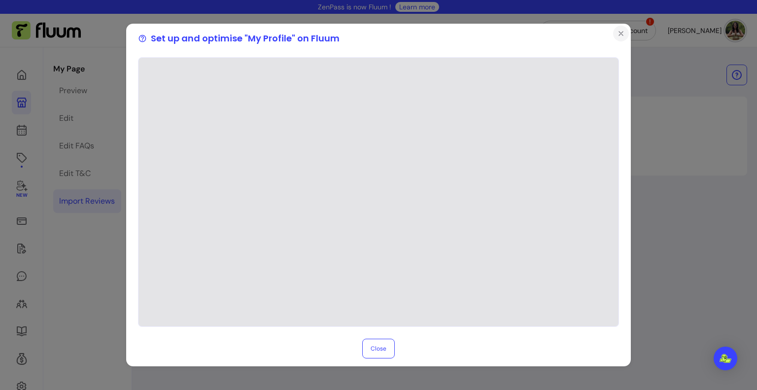
click at [617, 33] on icon "Close" at bounding box center [621, 34] width 8 height 8
